Goal: Task Accomplishment & Management: Manage account settings

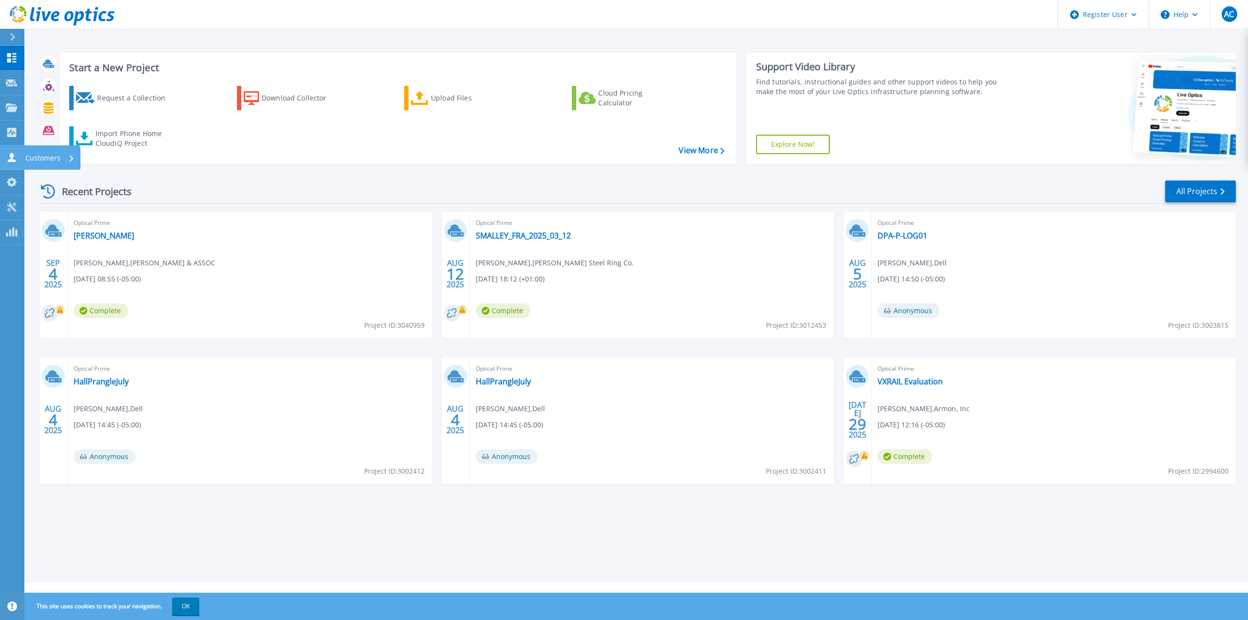
click at [12, 164] on link "Customers Customers" at bounding box center [12, 157] width 24 height 25
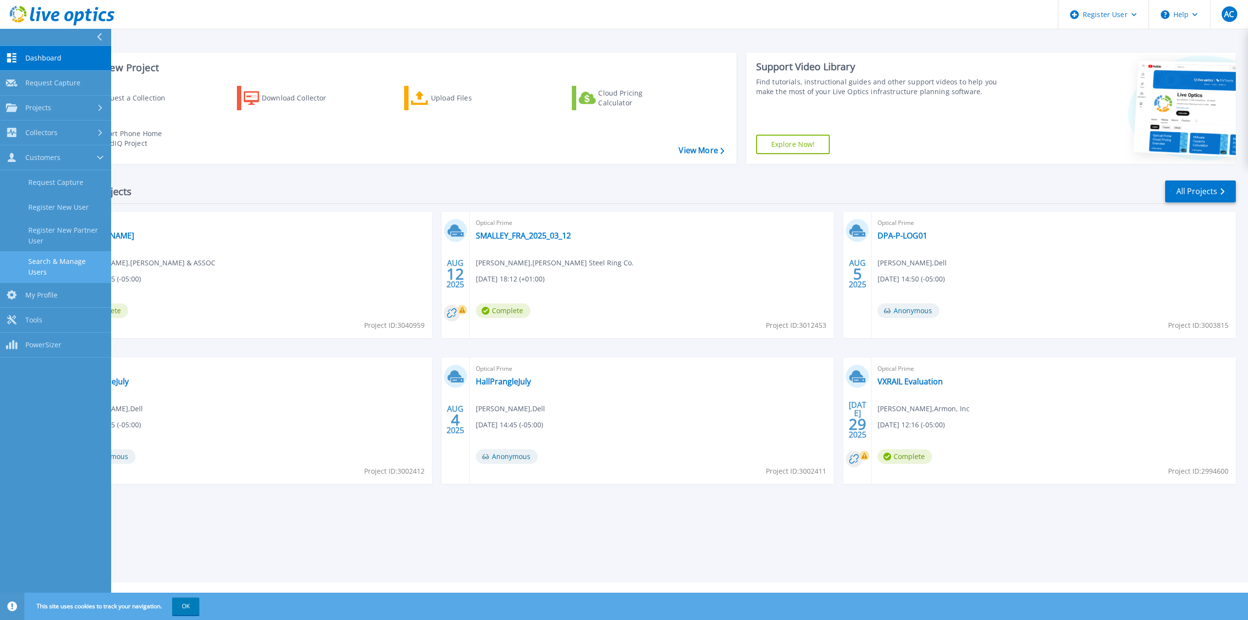
click at [44, 262] on link "Search & Manage Users" at bounding box center [55, 266] width 111 height 31
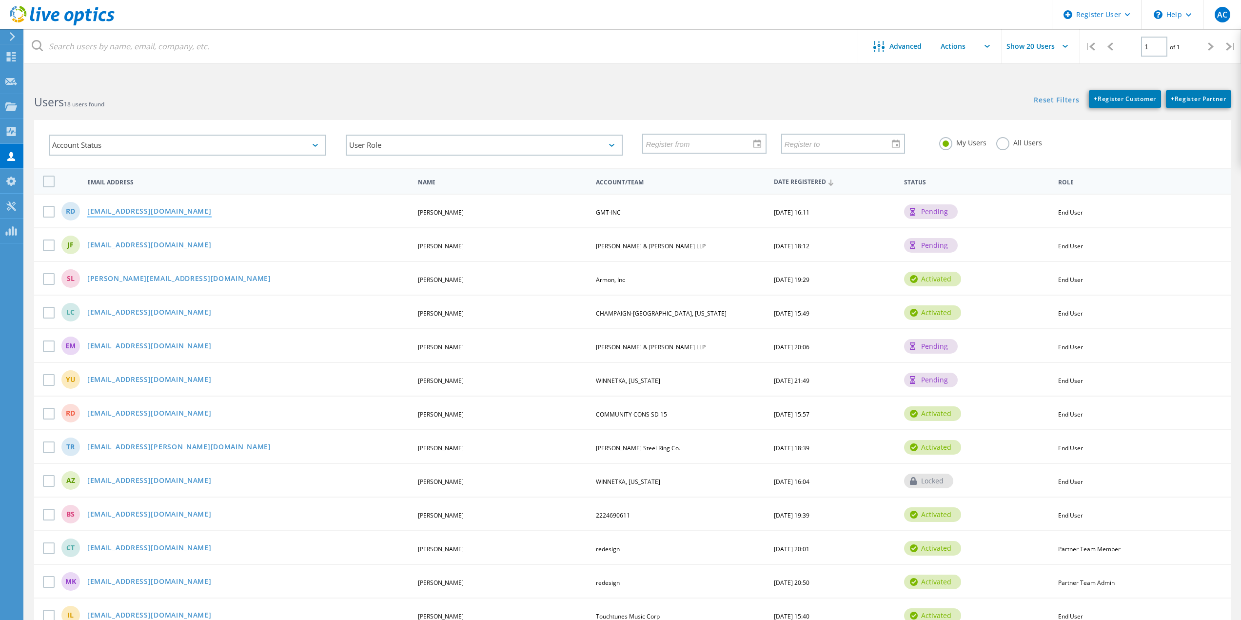
click at [126, 213] on link "[EMAIL_ADDRESS][DOMAIN_NAME]" at bounding box center [149, 212] width 124 height 8
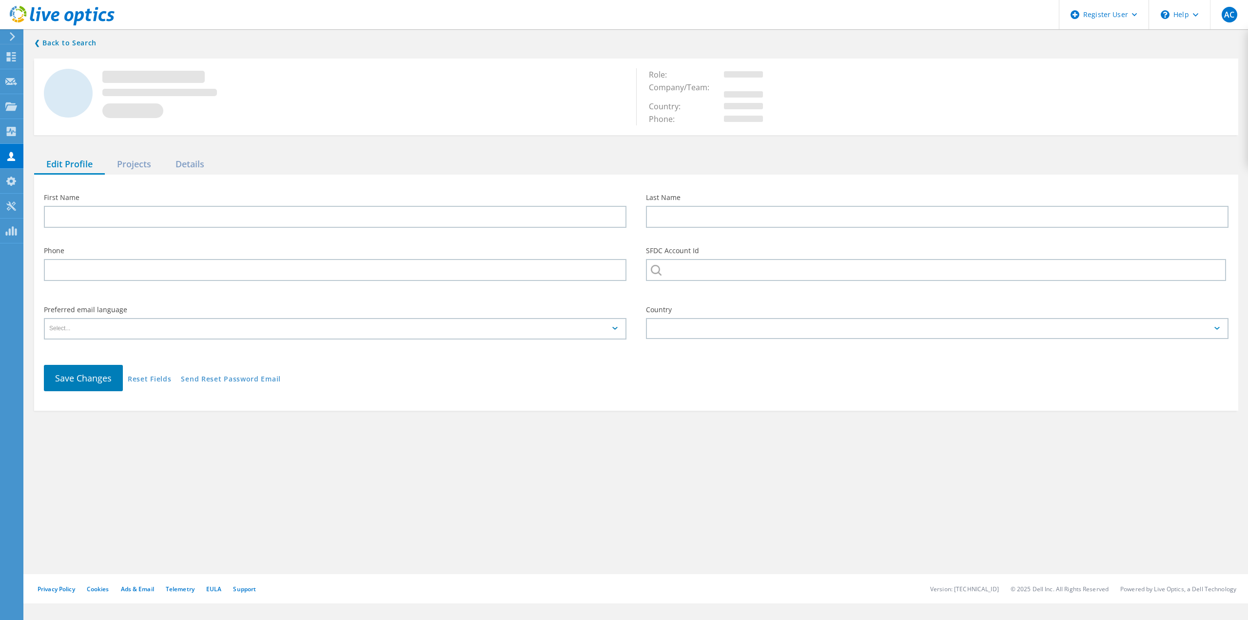
type input "[PERSON_NAME]"
type input "GMT-INC"
type input "English"
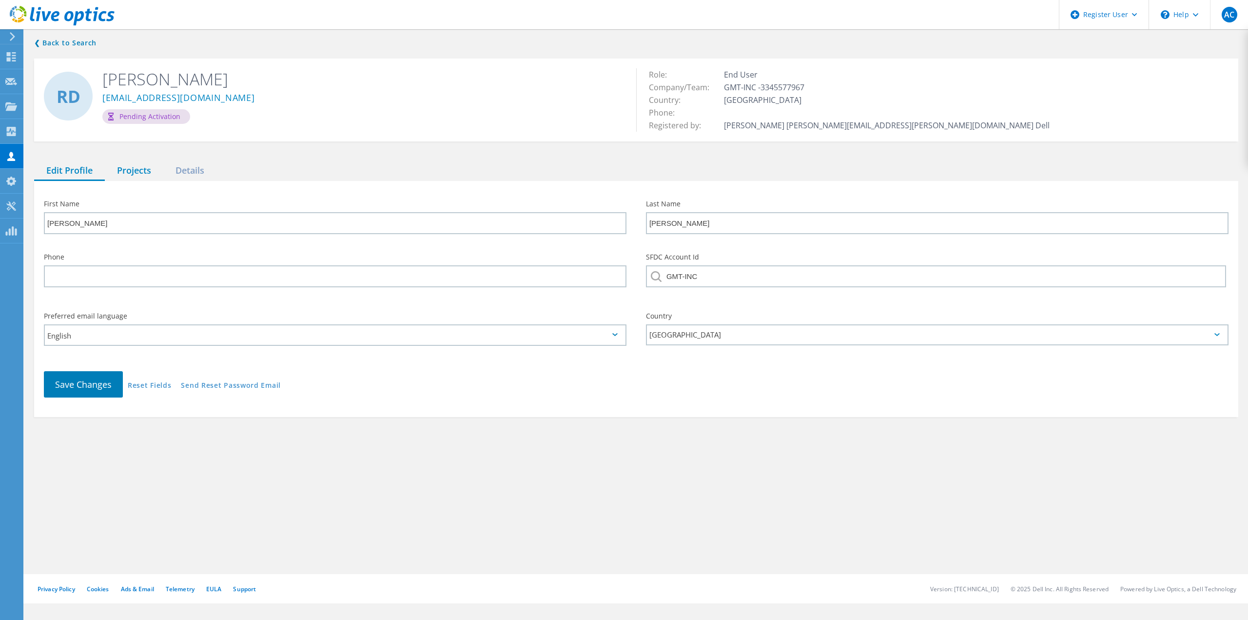
click at [147, 169] on div "Projects" at bounding box center [134, 171] width 58 height 20
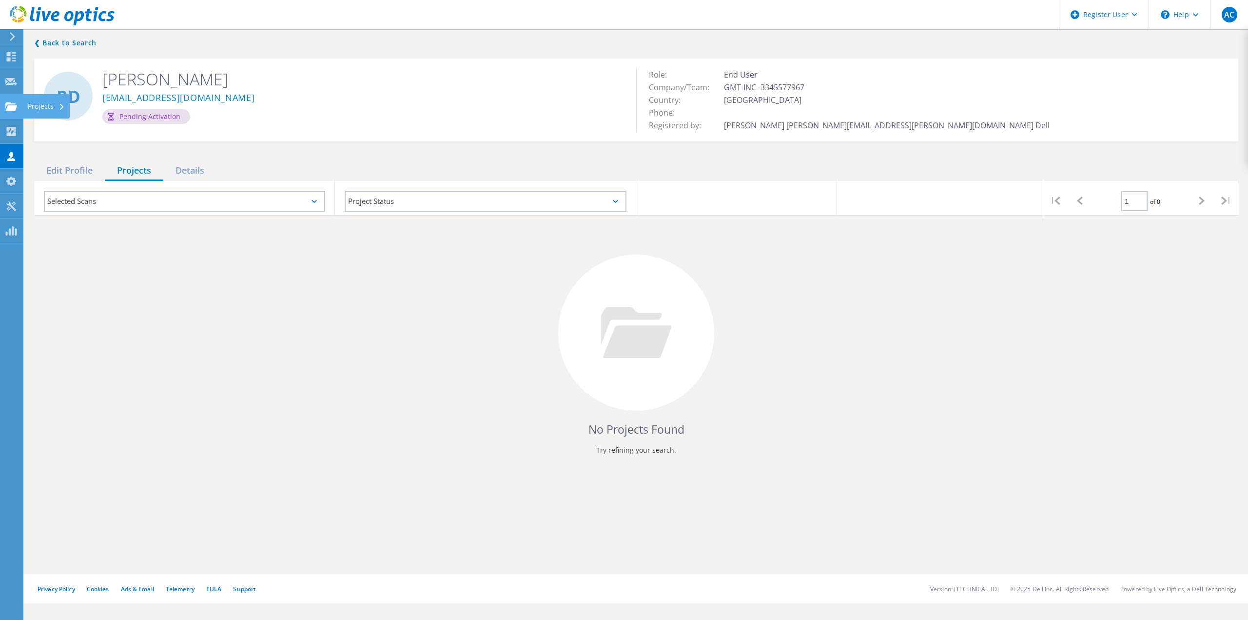
click at [13, 102] on icon at bounding box center [11, 106] width 12 height 9
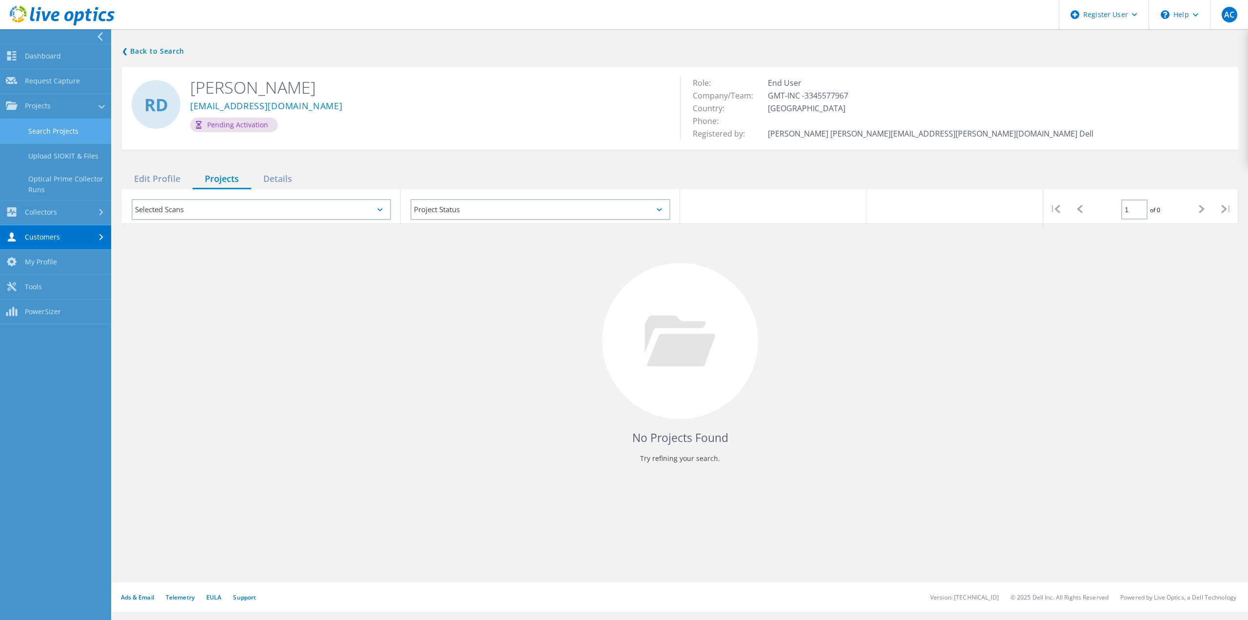
click at [67, 129] on link "Search Projects" at bounding box center [55, 131] width 111 height 25
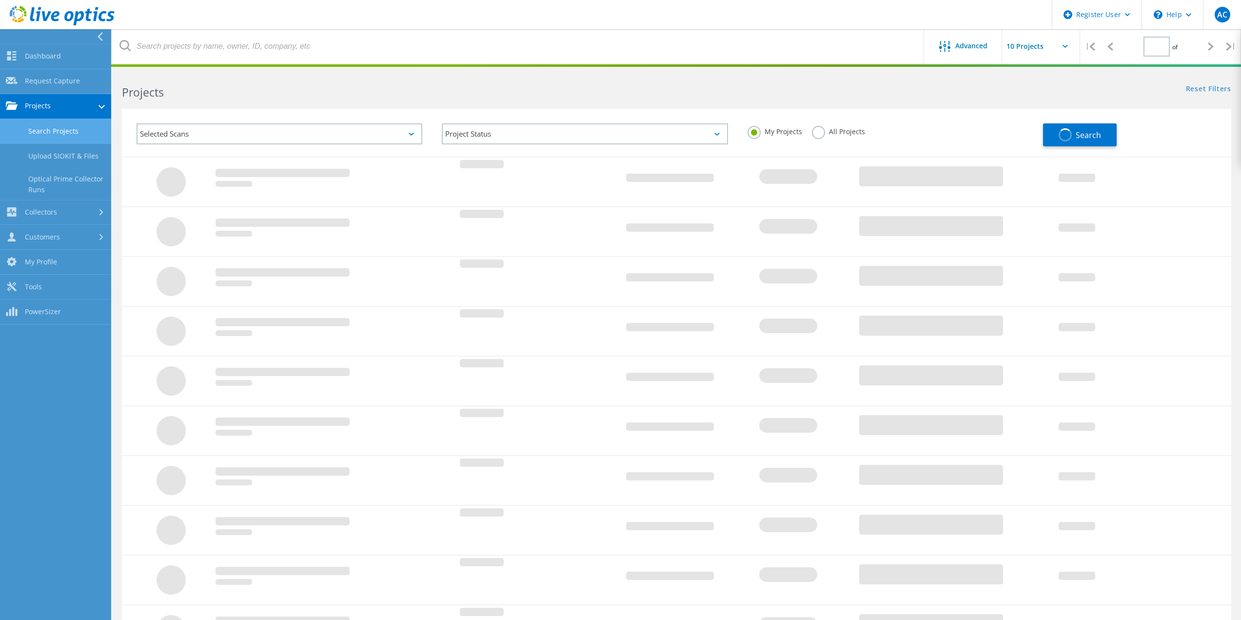
type input "1"
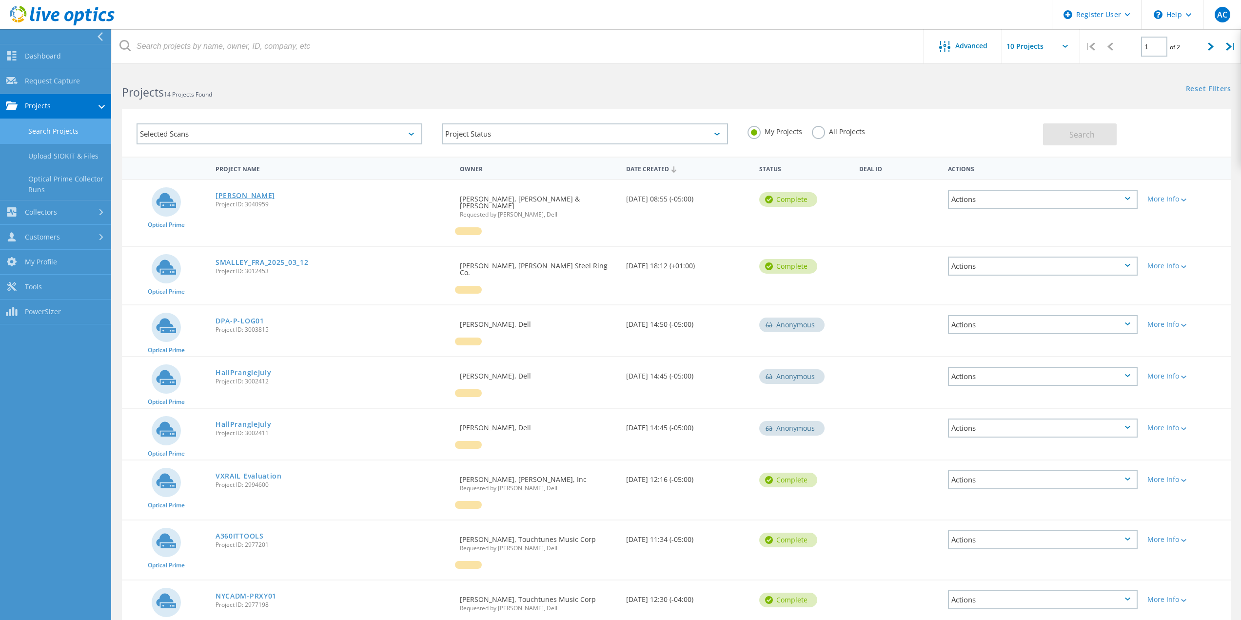
click at [232, 192] on link "[PERSON_NAME]" at bounding box center [244, 195] width 59 height 7
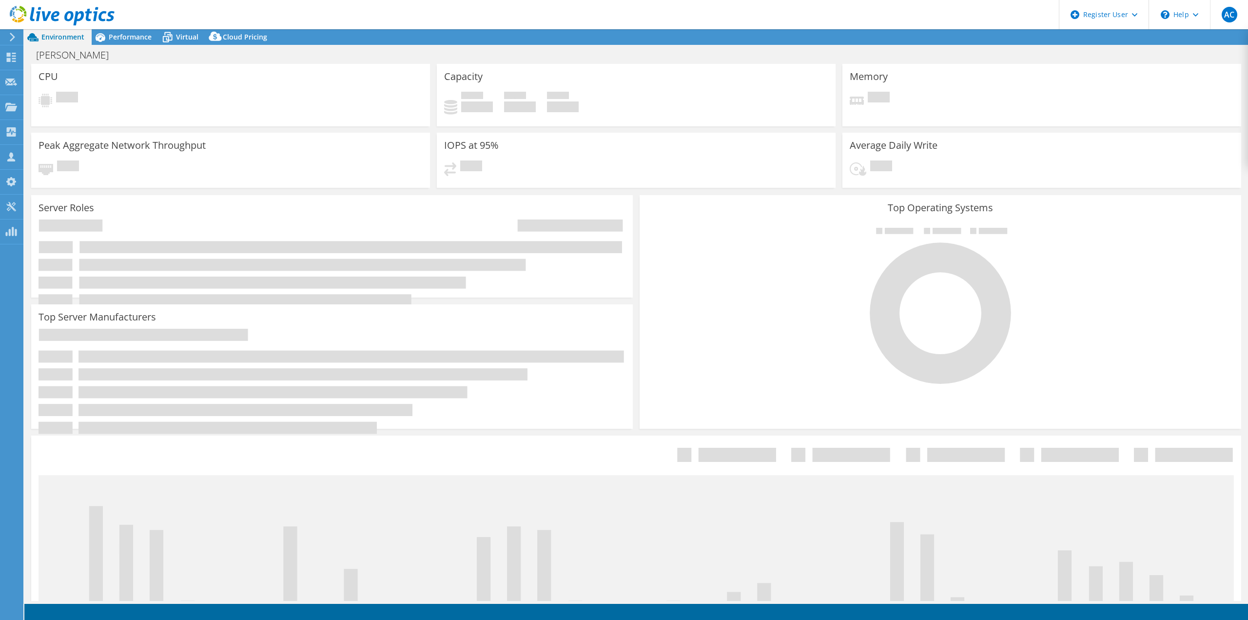
select select "USD"
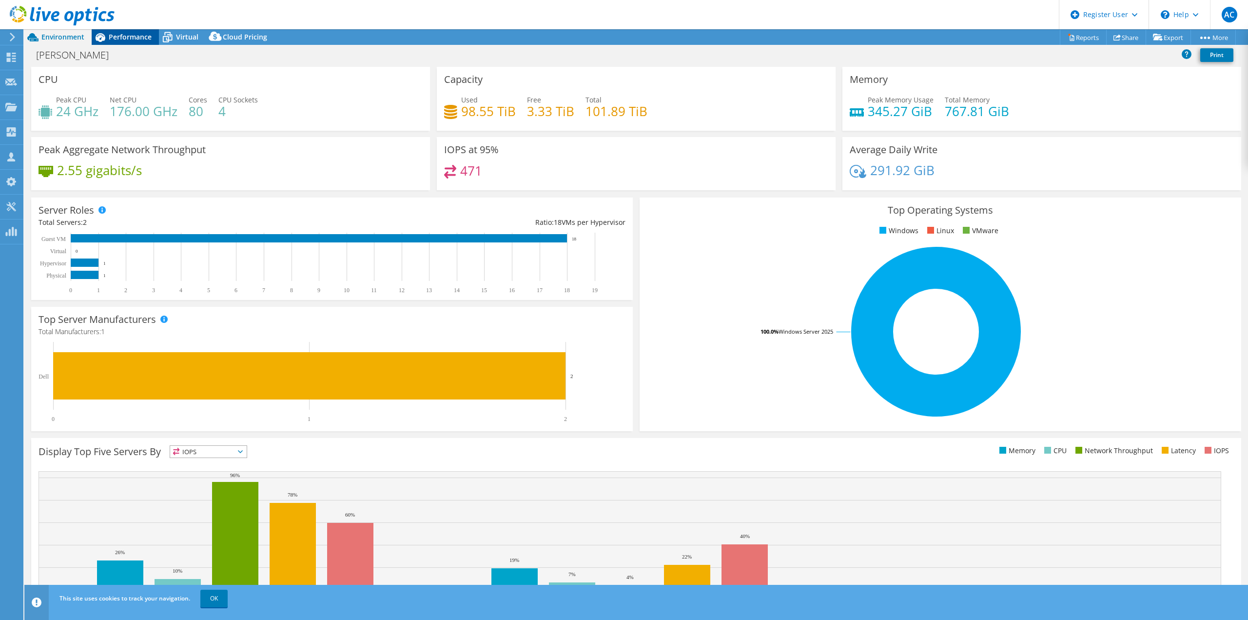
click at [113, 38] on span "Performance" at bounding box center [130, 36] width 43 height 9
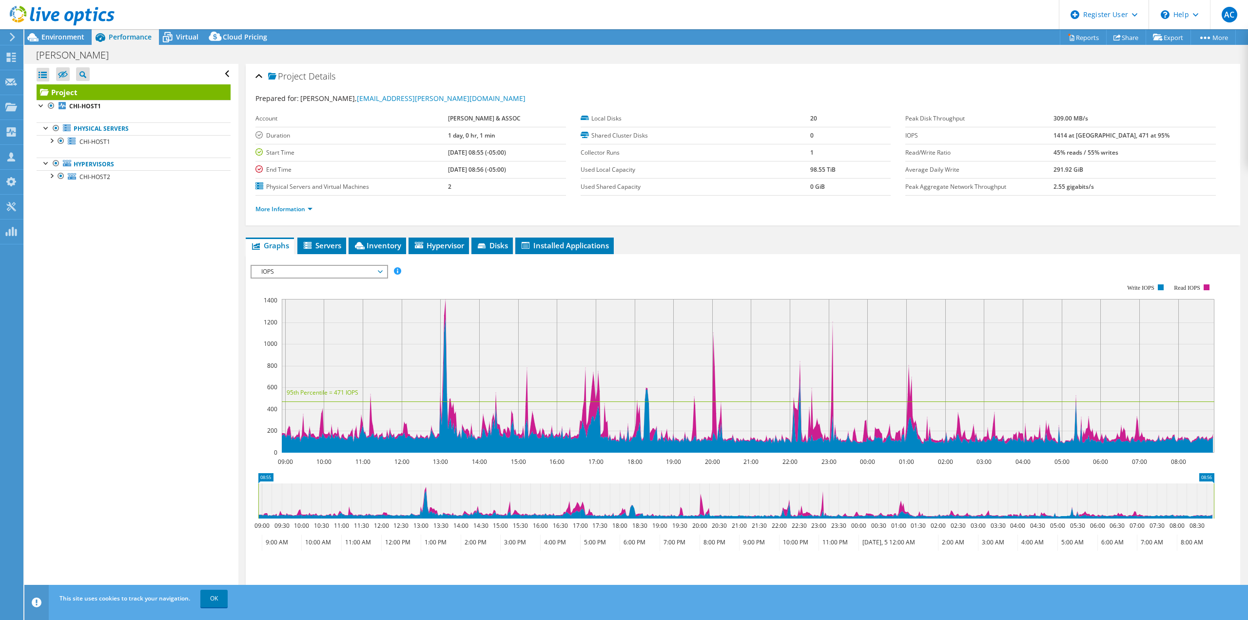
click at [315, 266] on span "IOPS" at bounding box center [318, 272] width 125 height 12
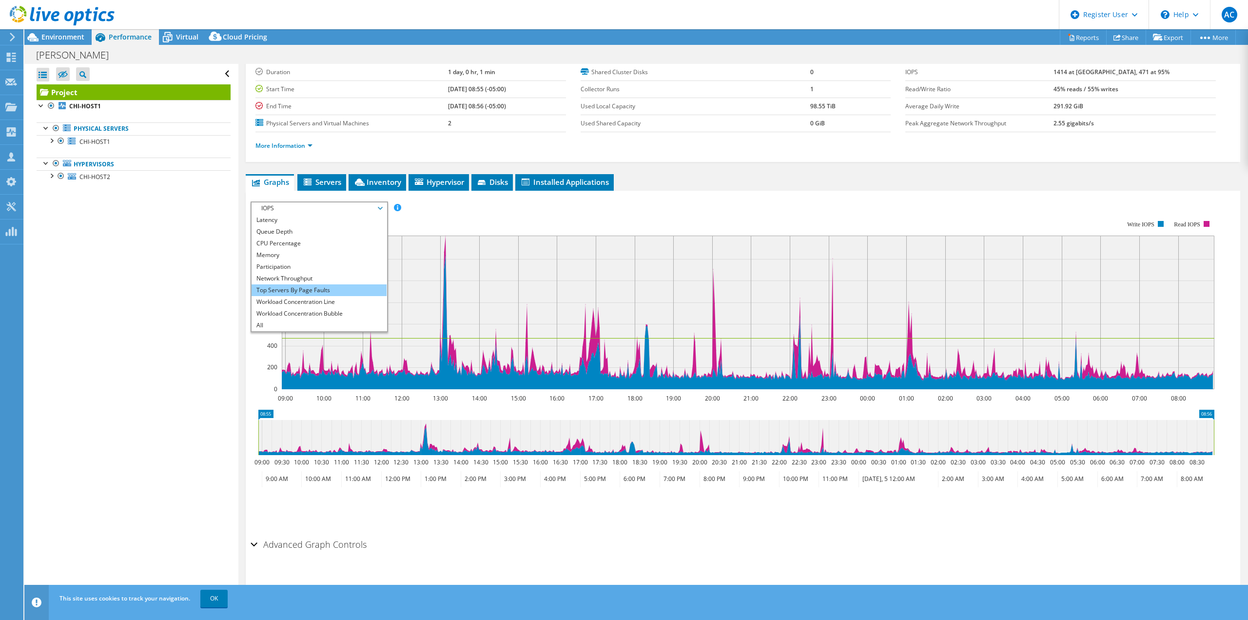
scroll to position [64, 0]
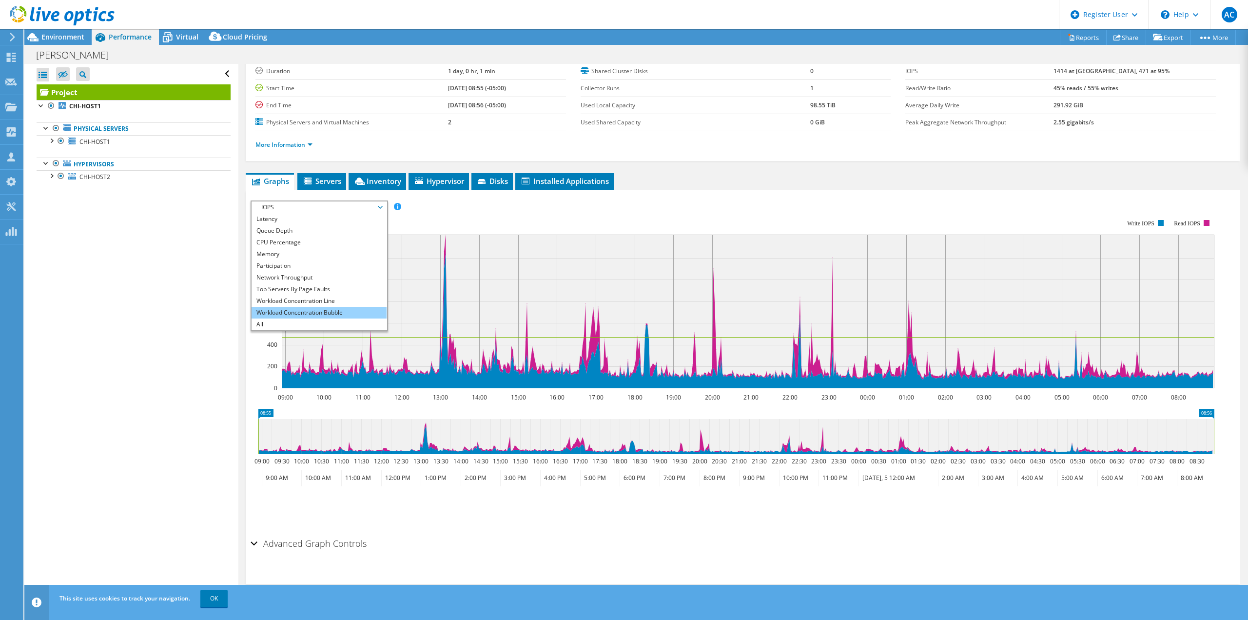
click at [303, 312] on li "Workload Concentration Bubble" at bounding box center [319, 313] width 135 height 12
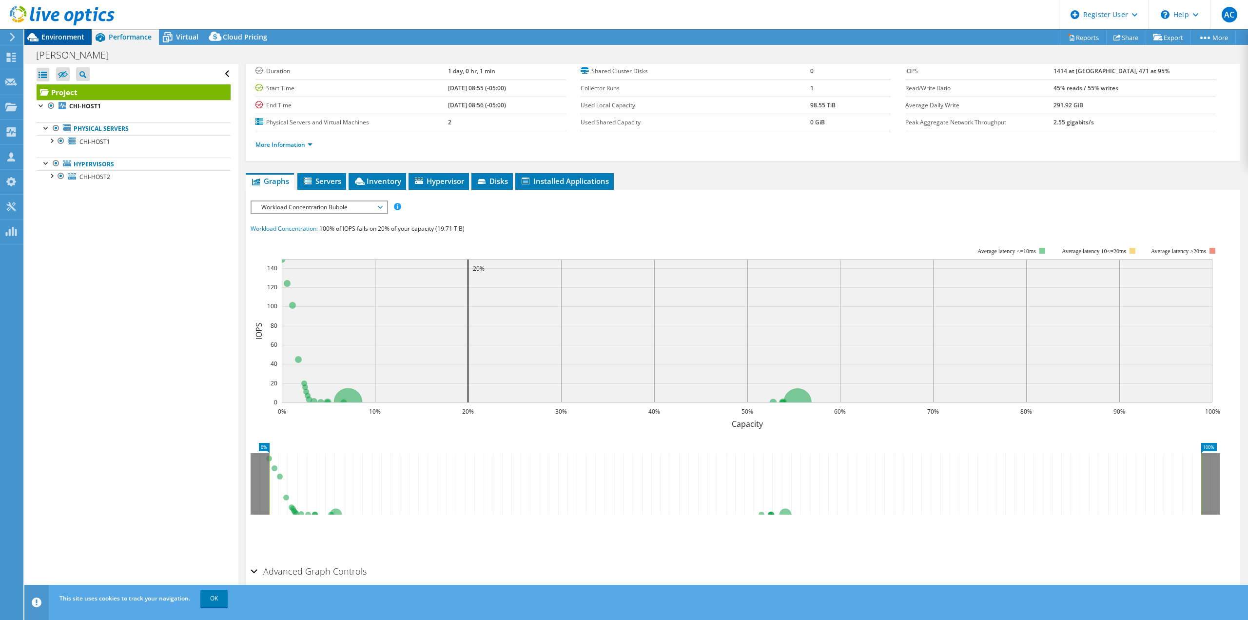
click at [78, 36] on span "Environment" at bounding box center [62, 36] width 43 height 9
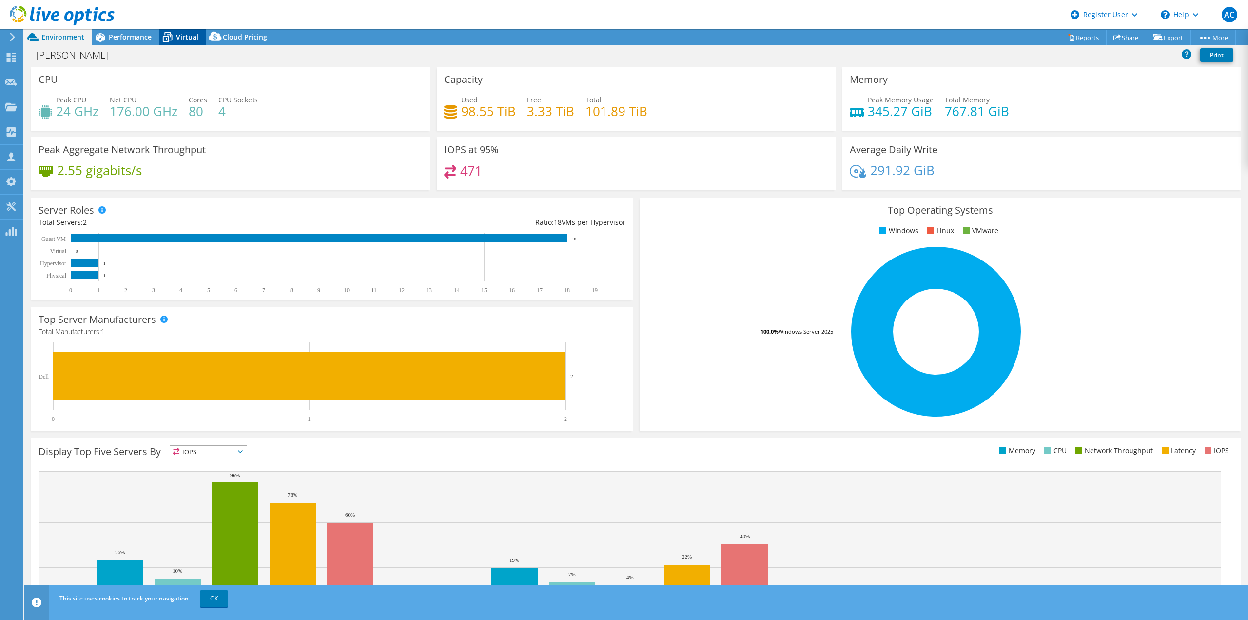
click at [177, 43] on div "Virtual" at bounding box center [182, 37] width 47 height 16
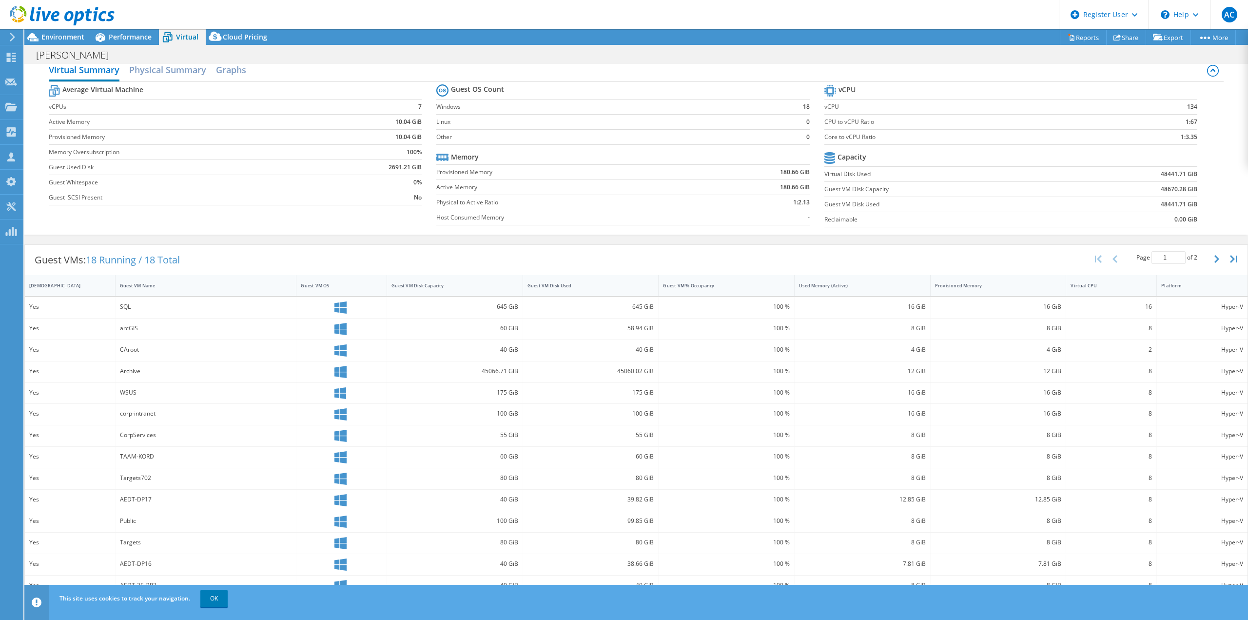
scroll to position [0, 0]
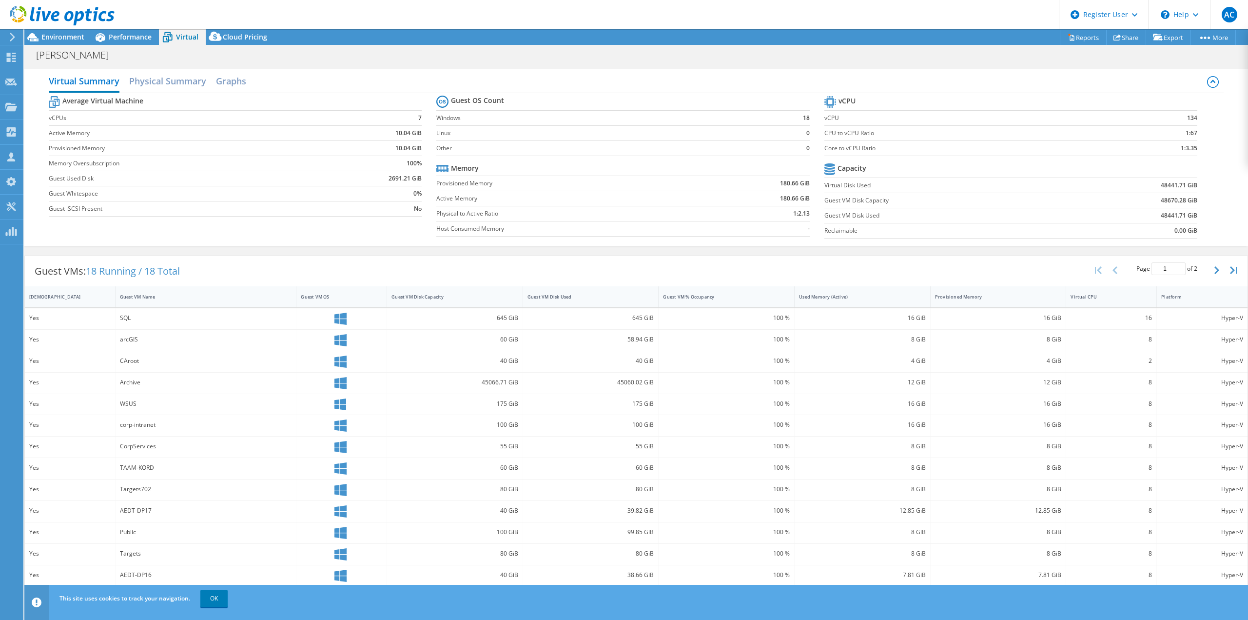
click at [48, 31] on div at bounding box center [57, 16] width 115 height 33
click at [51, 34] on span "Environment" at bounding box center [62, 36] width 43 height 9
